Goal: Check status: Check status

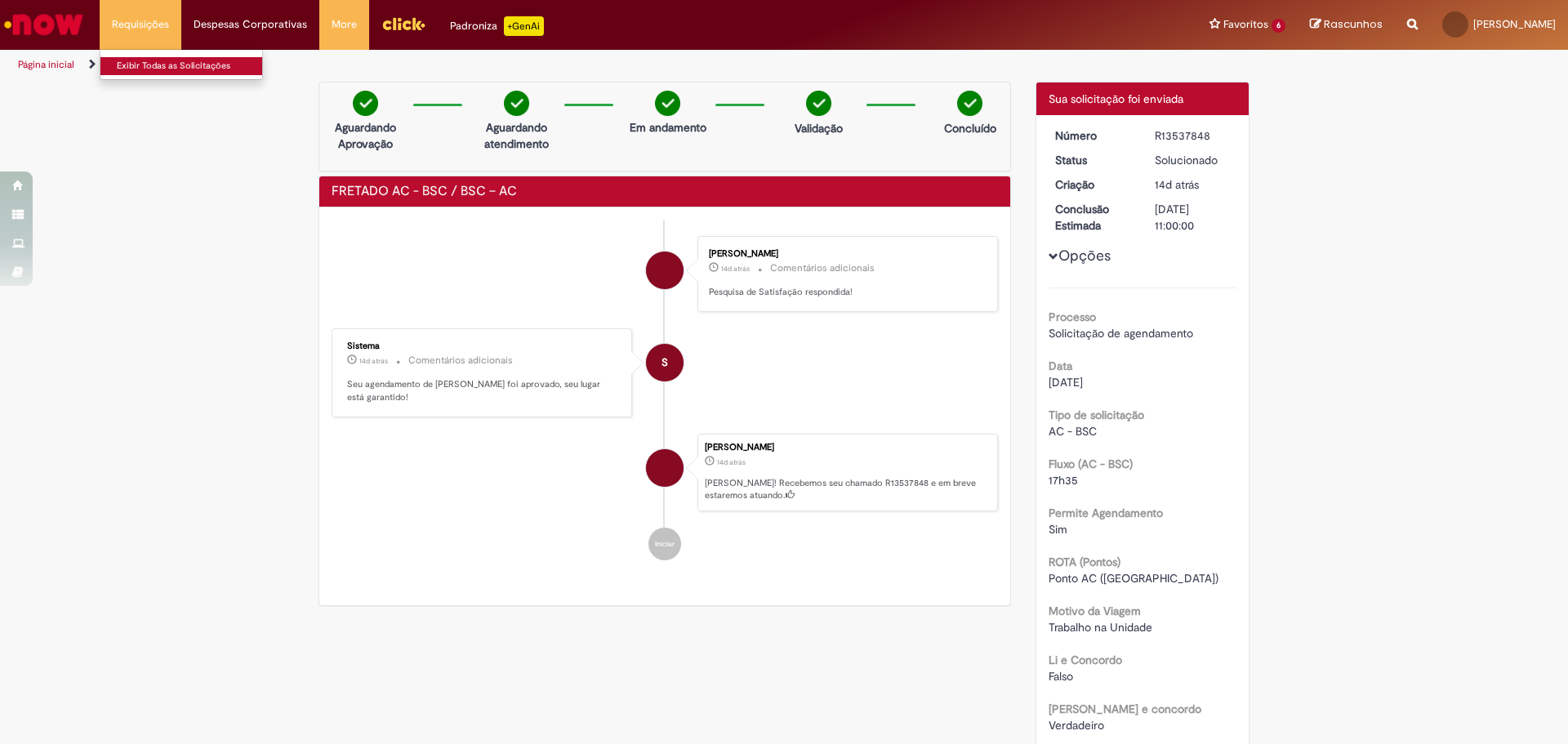
click at [150, 60] on link "Exibir Todas as Solicitações" at bounding box center [190, 66] width 180 height 18
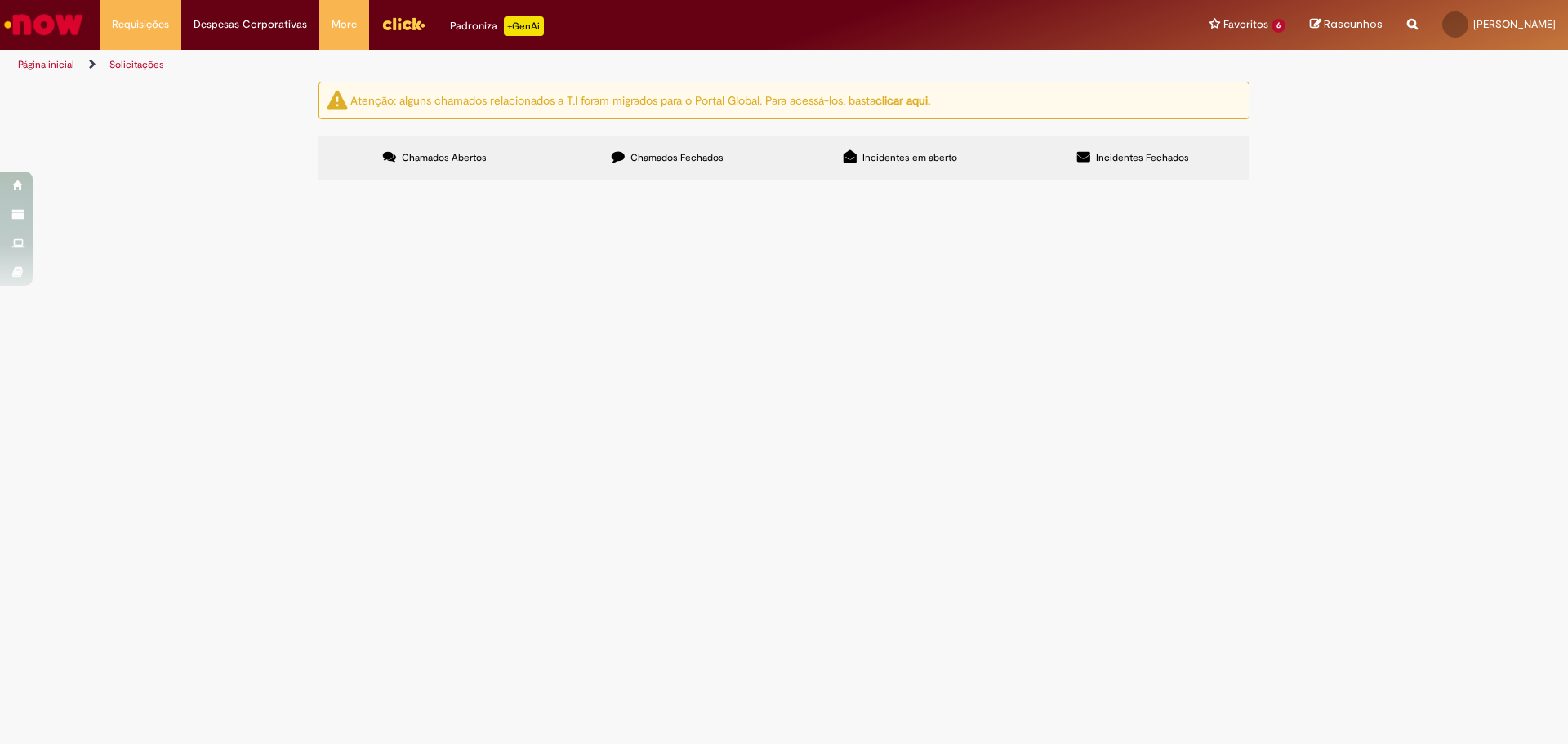
click at [0, 0] on div "Não há registros em Item solicitado usando este filtro" at bounding box center [0, 0] width 0 height 0
click at [698, 157] on span "Chamados Fechados" at bounding box center [677, 157] width 93 height 13
click at [467, 175] on label "Chamados Abertos" at bounding box center [435, 158] width 233 height 44
click at [890, 155] on span "Incidentes em aberto" at bounding box center [910, 157] width 95 height 13
click at [0, 0] on div "Não há registros em Incidente usando este filtro" at bounding box center [0, 0] width 0 height 0
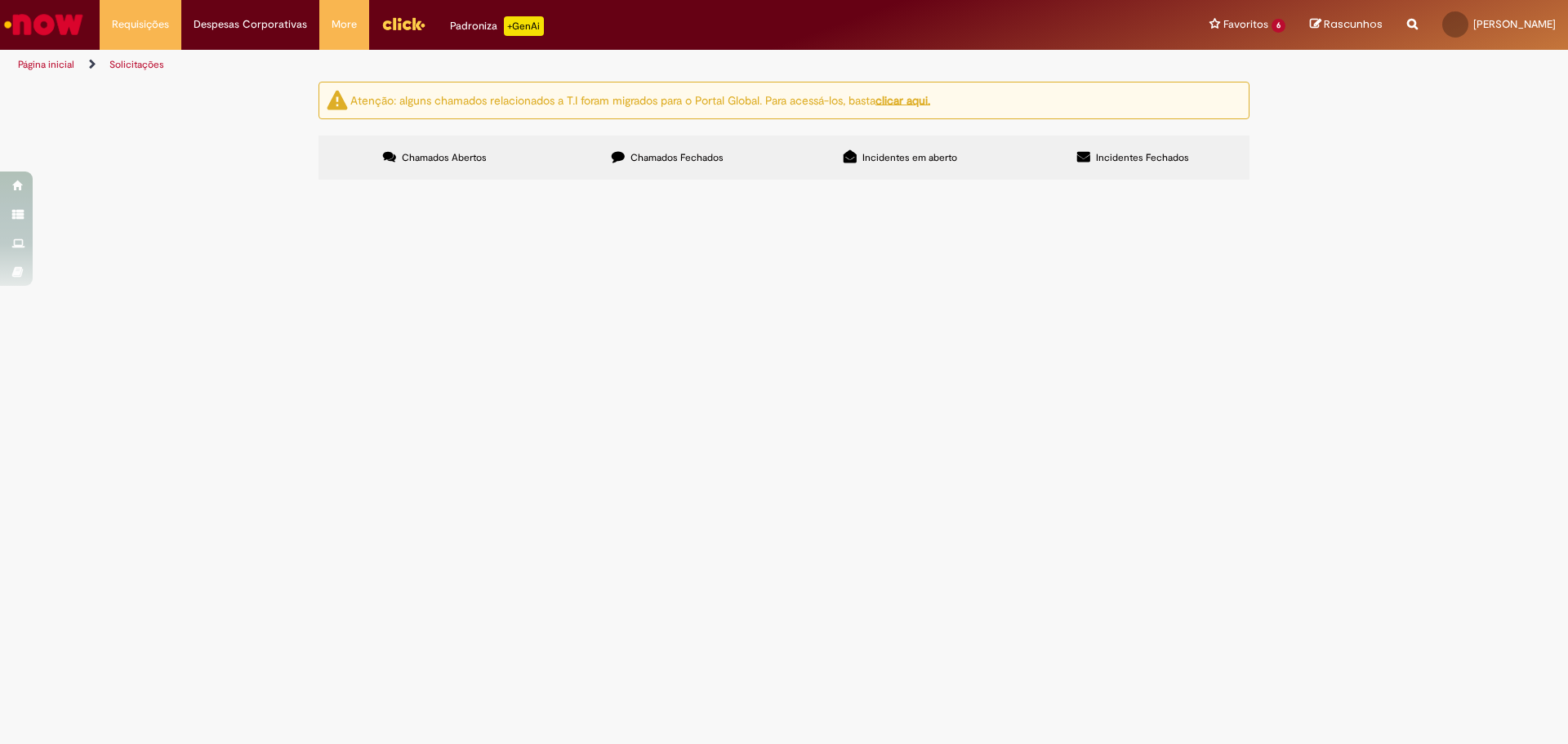
click at [0, 0] on span "usando este filtro" at bounding box center [0, 0] width 0 height 0
click at [0, 0] on input "Pesquisar" at bounding box center [0, 0] width 0 height 0
click at [0, 0] on button at bounding box center [0, 0] width 0 height 0
click at [909, 103] on u "clicar aqui." at bounding box center [903, 99] width 54 height 15
